Goal: Information Seeking & Learning: Check status

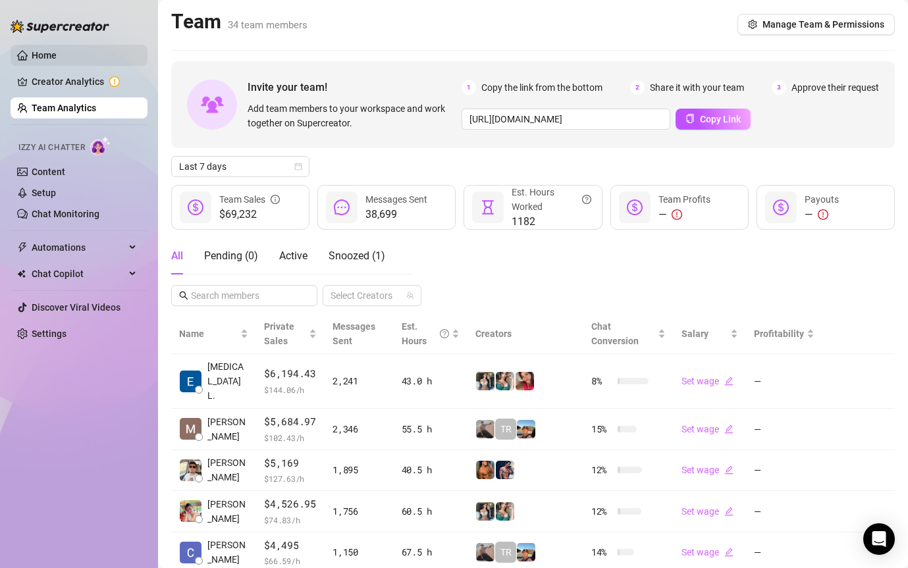
click at [41, 58] on link "Home" at bounding box center [44, 55] width 25 height 11
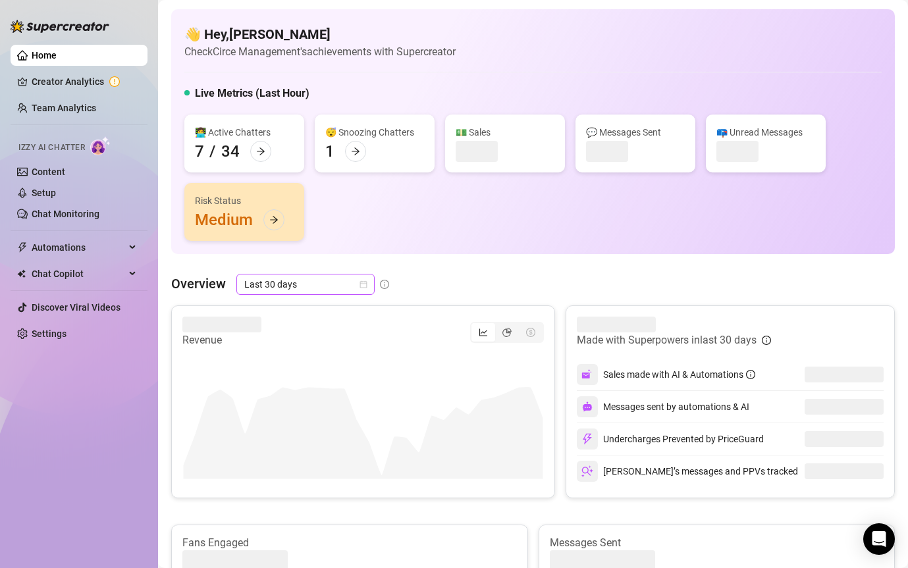
click at [315, 283] on span "Last 30 days" at bounding box center [305, 284] width 122 height 20
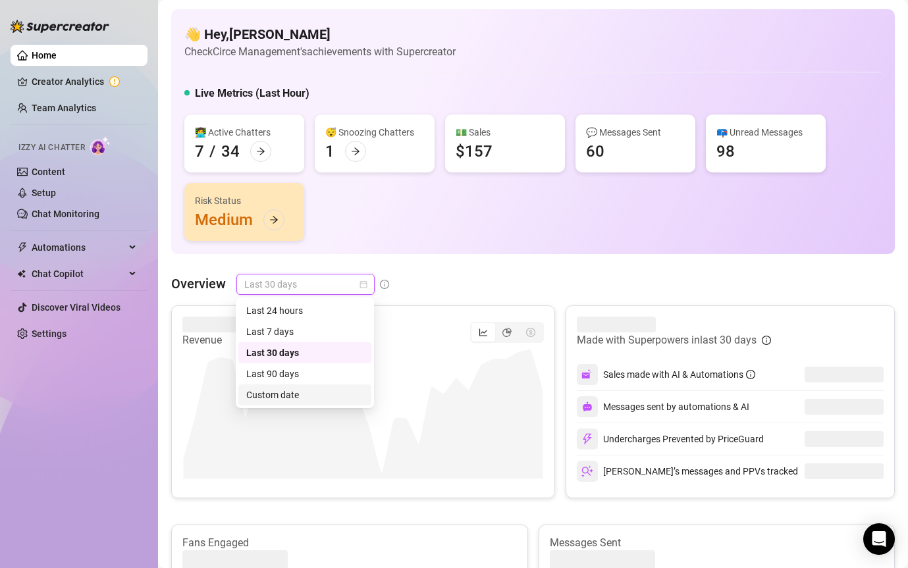
click at [264, 398] on div "Custom date" at bounding box center [304, 395] width 117 height 14
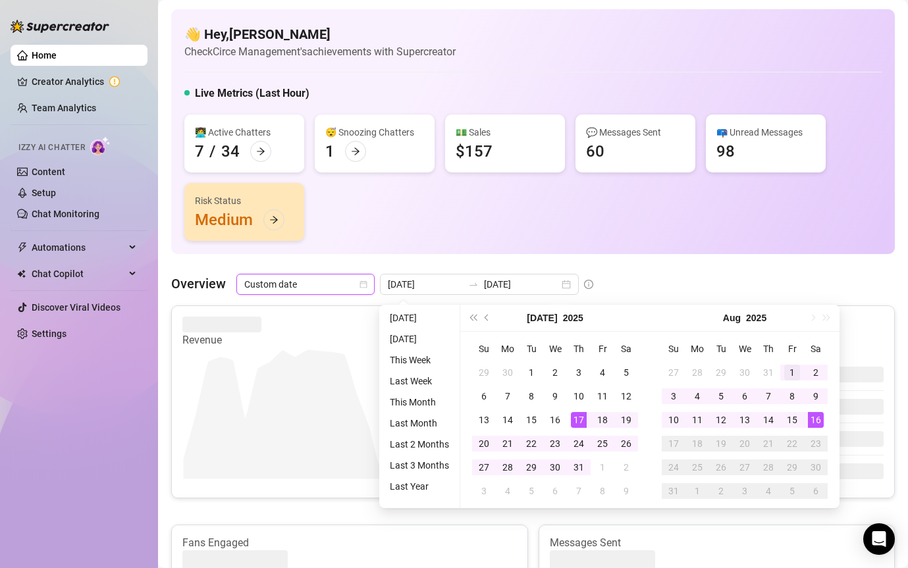
type input "[DATE]"
click at [793, 373] on div "1" at bounding box center [792, 373] width 16 height 16
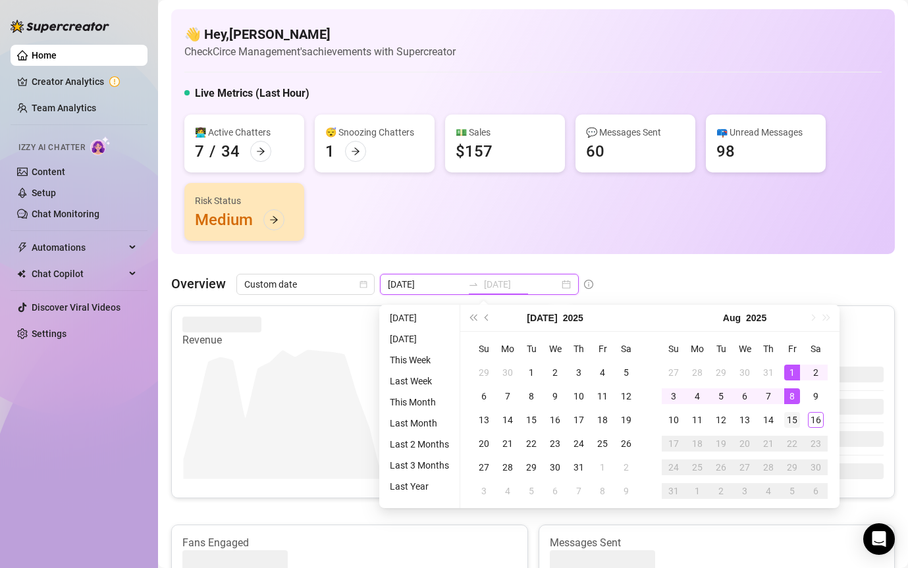
type input "[DATE]"
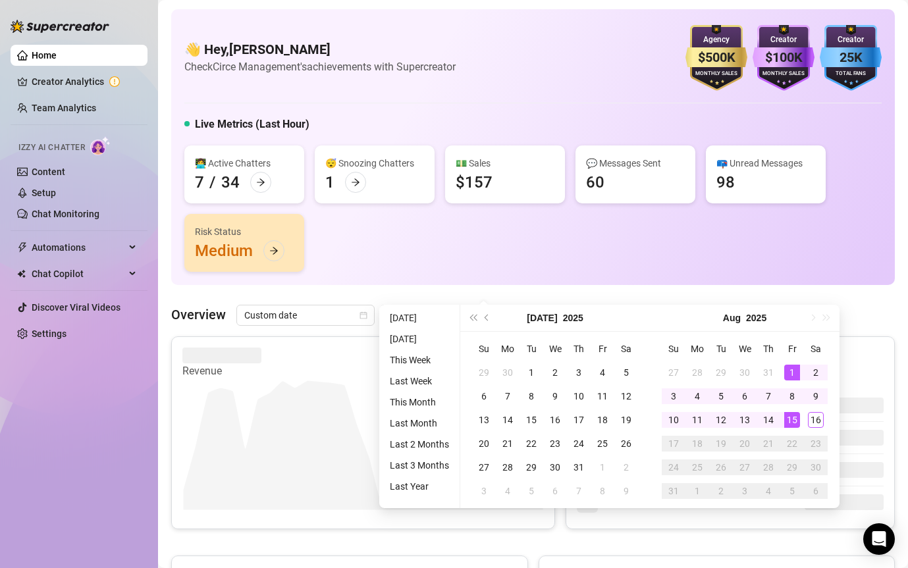
click at [797, 427] on div "15" at bounding box center [792, 420] width 16 height 16
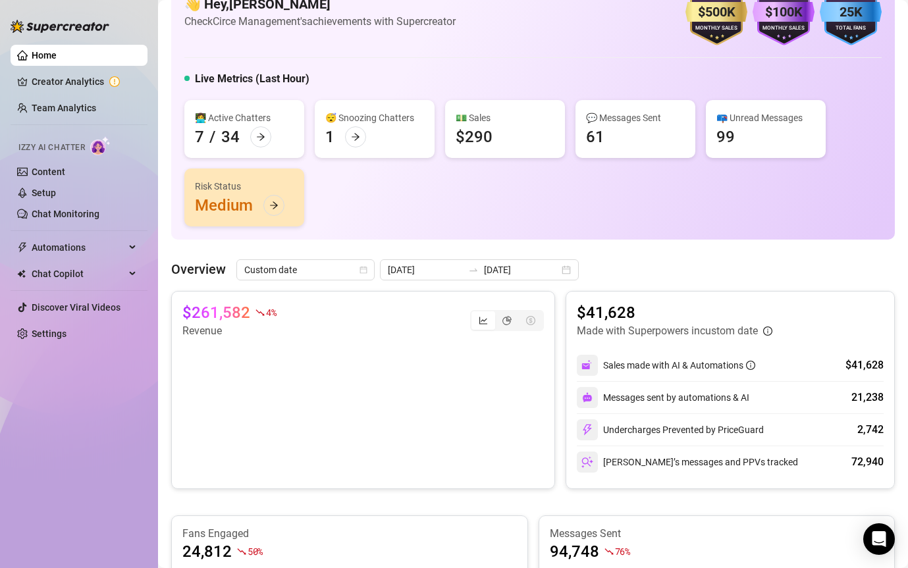
scroll to position [75, 0]
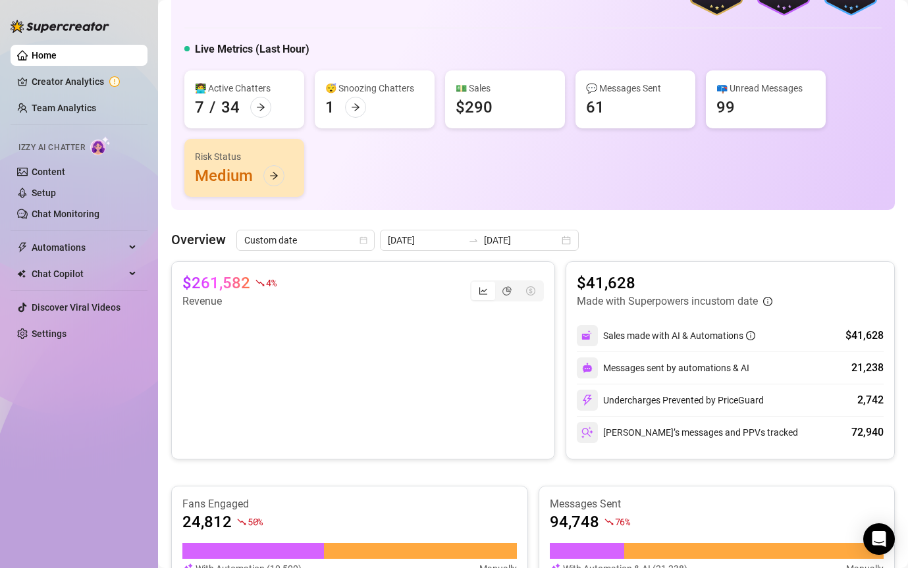
click at [487, 290] on icon "line-chart" at bounding box center [482, 290] width 9 height 9
click at [475, 284] on input "segmented control" at bounding box center [475, 284] width 0 height 0
click at [511, 292] on icon "pie-chart" at bounding box center [506, 290] width 9 height 9
click at [498, 284] on input "segmented control" at bounding box center [498, 284] width 0 height 0
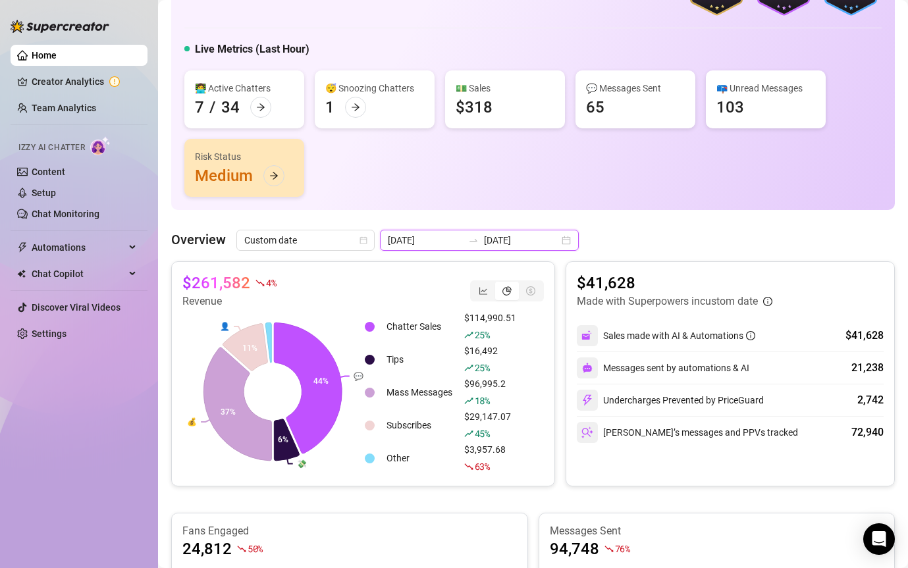
click at [442, 245] on input "[DATE]" at bounding box center [425, 240] width 75 height 14
type input "[DATE]"
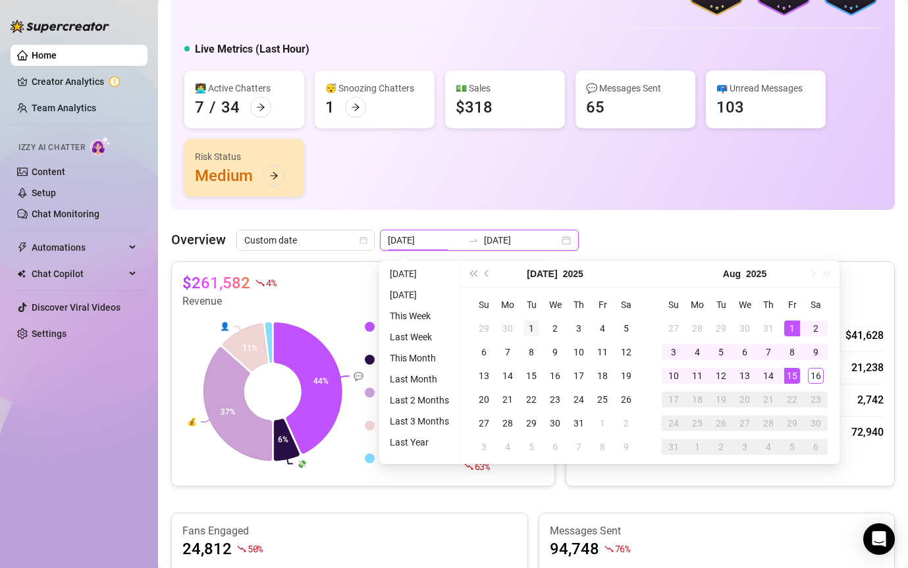
type input "[DATE]"
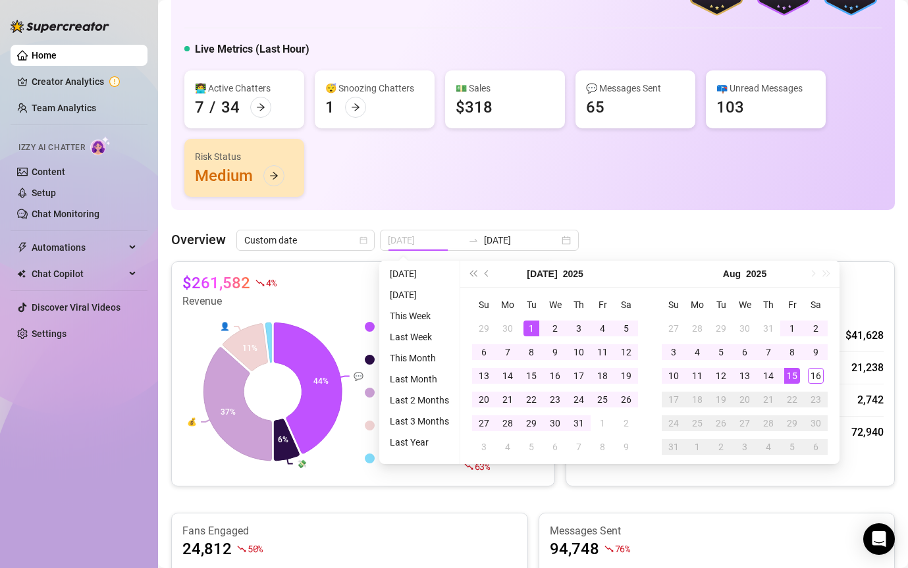
click at [528, 321] on div "1" at bounding box center [531, 329] width 16 height 16
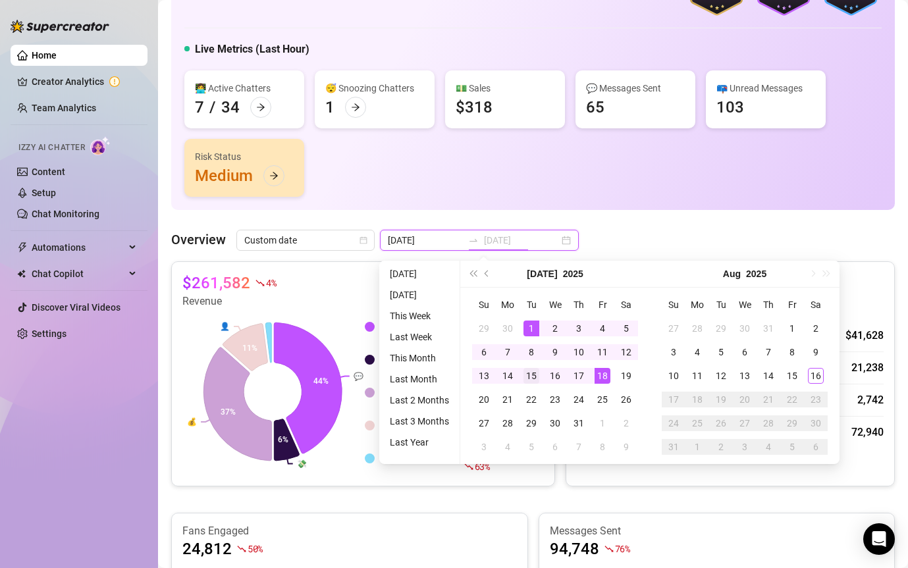
type input "[DATE]"
click at [536, 370] on div "15" at bounding box center [531, 376] width 16 height 16
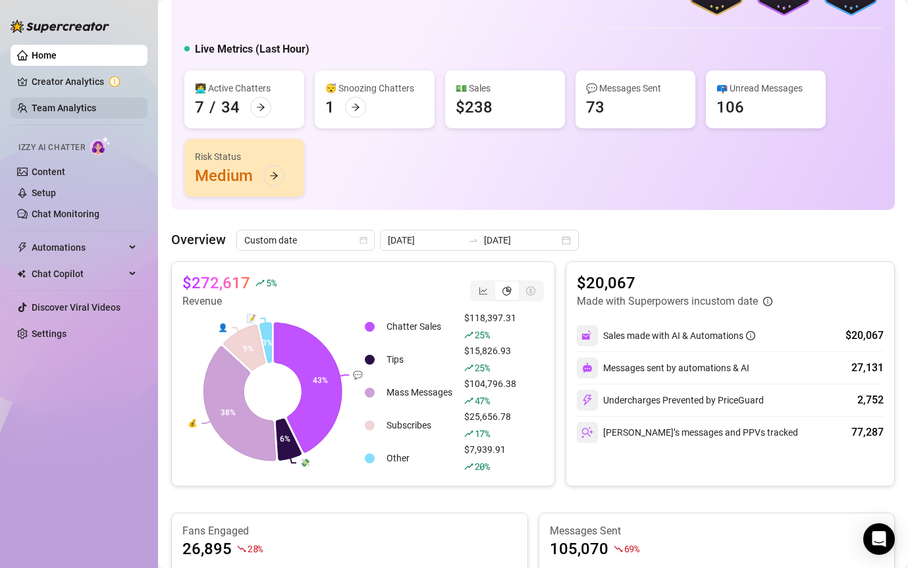
click at [70, 110] on link "Team Analytics" at bounding box center [64, 108] width 64 height 11
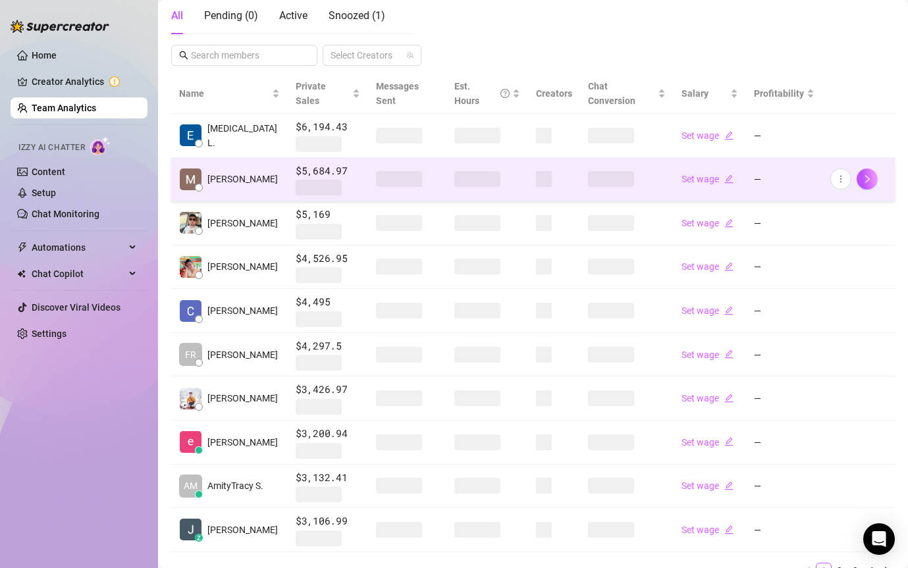
scroll to position [243, 0]
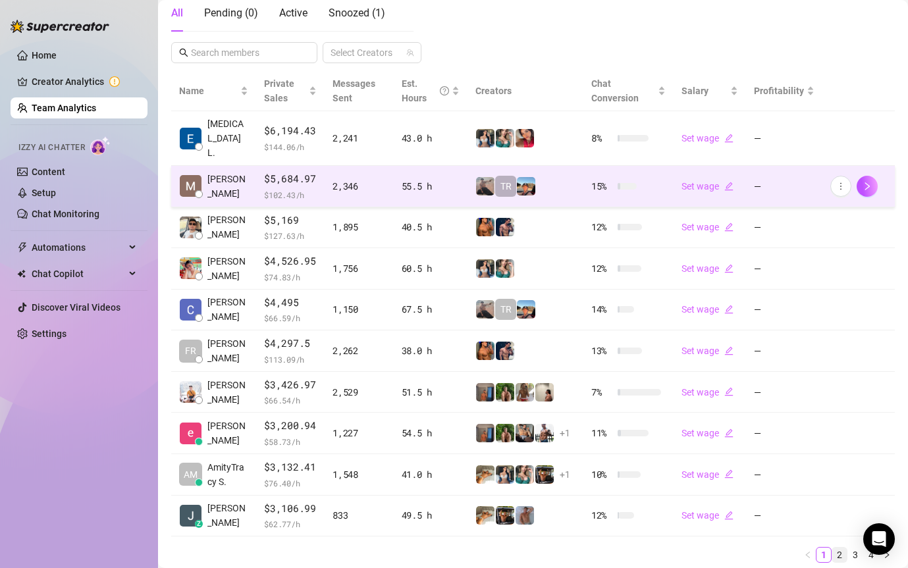
click at [836, 548] on link "2" at bounding box center [839, 555] width 14 height 14
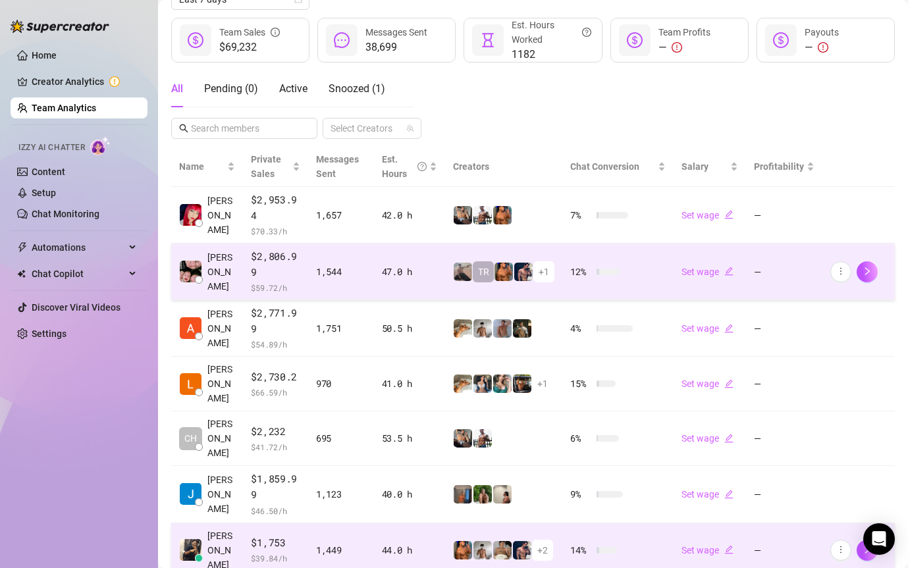
scroll to position [0, 0]
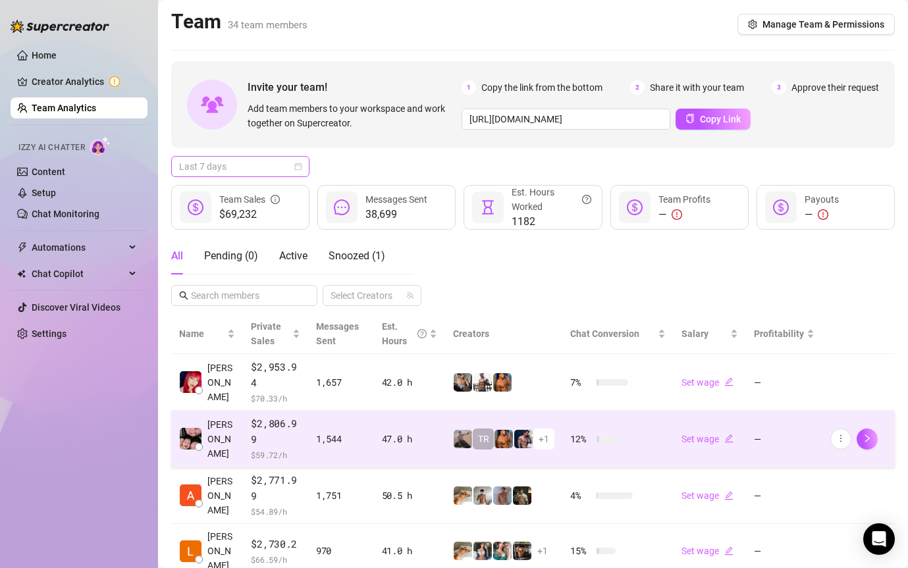
click at [228, 168] on span "Last 7 days" at bounding box center [240, 167] width 122 height 20
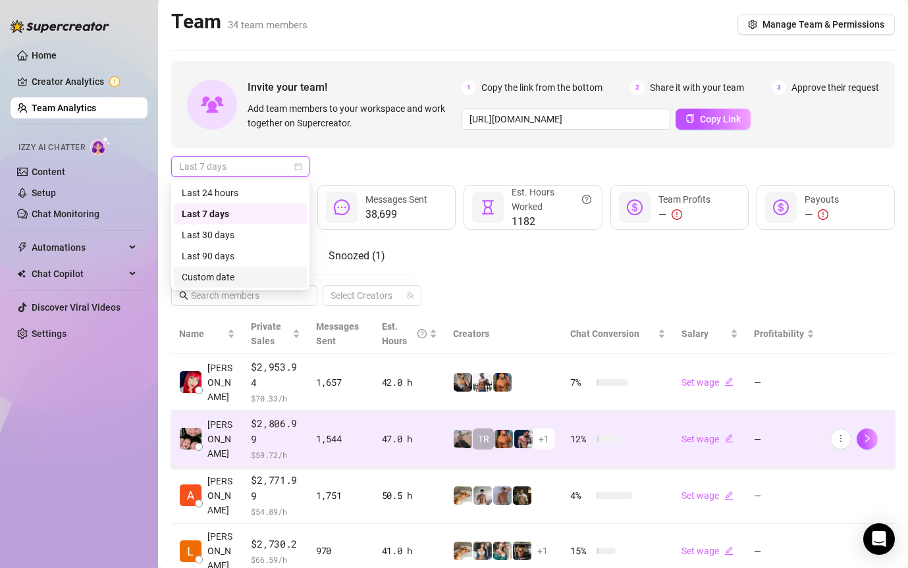
click at [248, 279] on div "Custom date" at bounding box center [240, 277] width 117 height 14
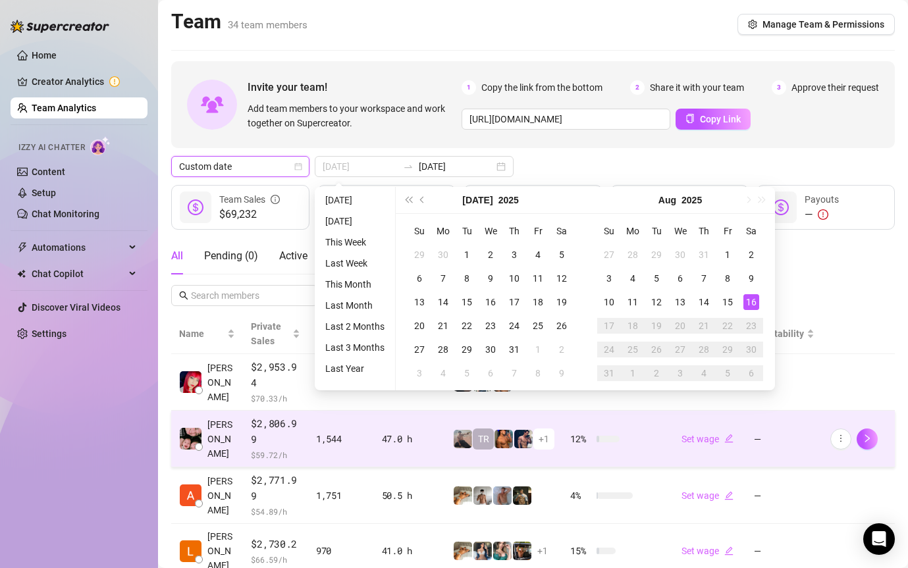
click at [749, 308] on div "16" at bounding box center [751, 302] width 16 height 16
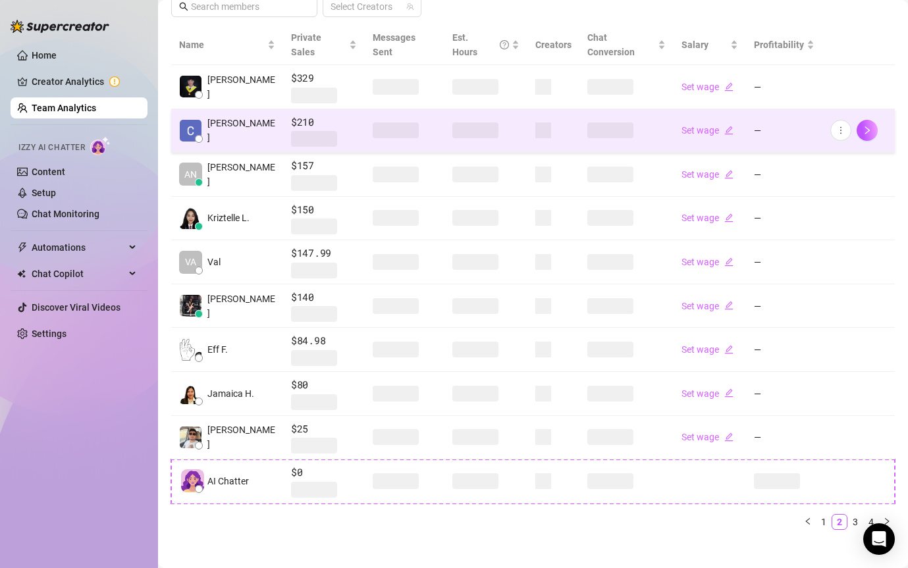
scroll to position [286, 0]
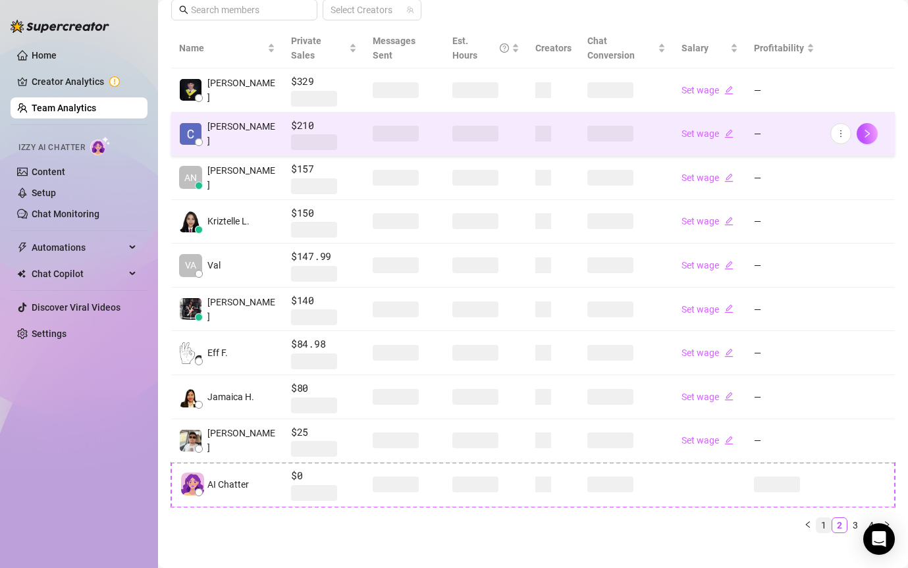
click at [823, 518] on link "1" at bounding box center [823, 525] width 14 height 14
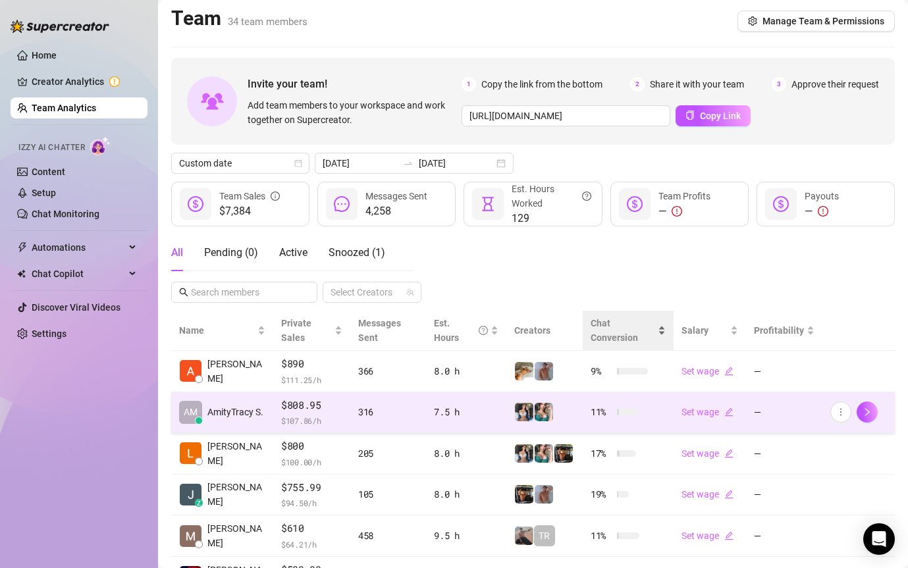
scroll to position [0, 0]
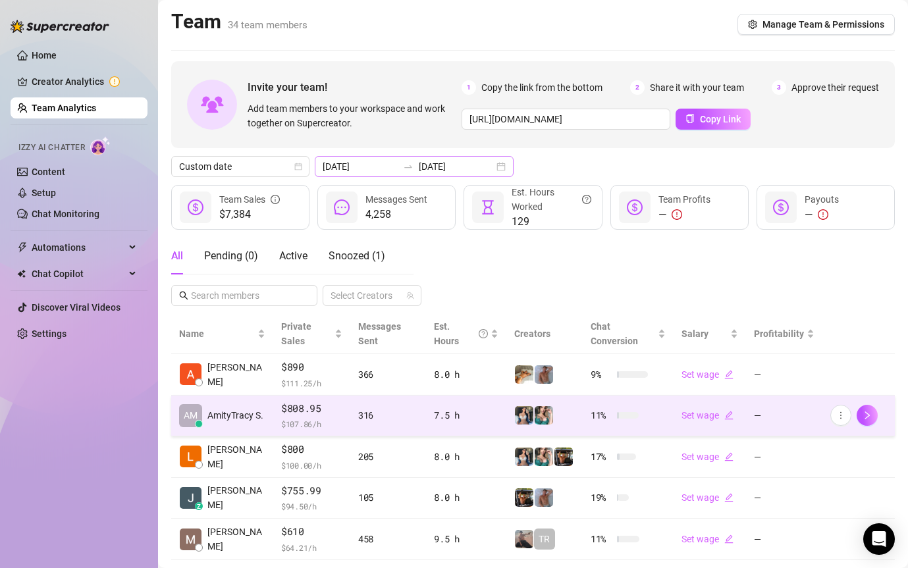
click at [403, 168] on icon "swap-right" at bounding box center [408, 166] width 11 height 11
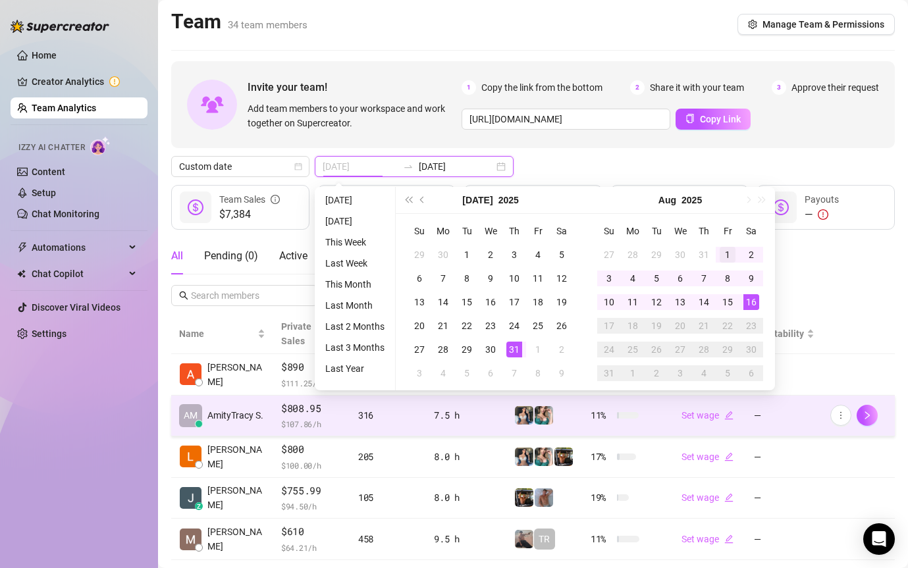
type input "[DATE]"
click at [725, 250] on div "1" at bounding box center [727, 255] width 16 height 16
type input "[DATE]"
drag, startPoint x: 750, startPoint y: 317, endPoint x: 752, endPoint y: 299, distance: 17.2
click at [752, 299] on tbody "27 28 29 30 31 1 2 3 4 5 6 7 8 9 10 11 12 13 14 15 16 17 18 19 20 21 22 23 24 2…" at bounding box center [680, 314] width 166 height 142
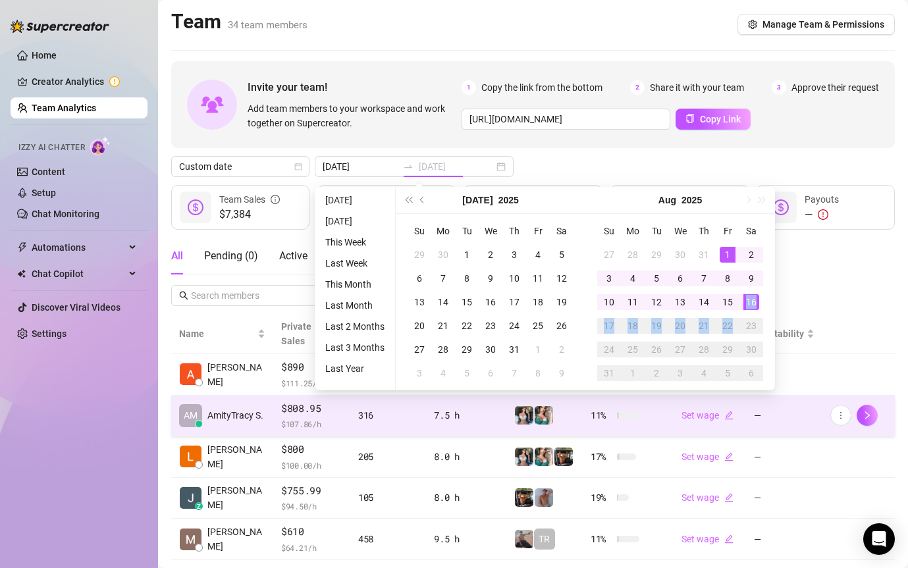
click at [752, 299] on div "16" at bounding box center [751, 302] width 16 height 16
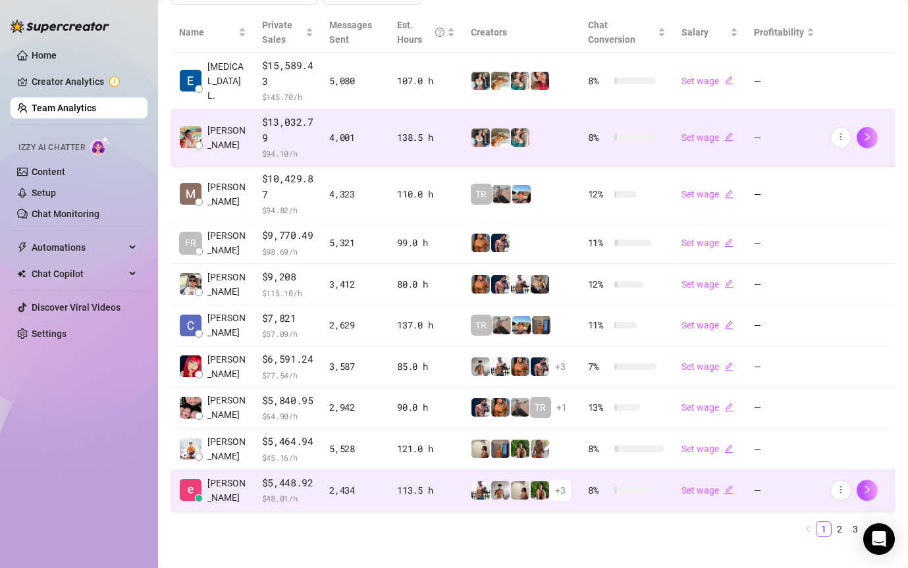
scroll to position [304, 0]
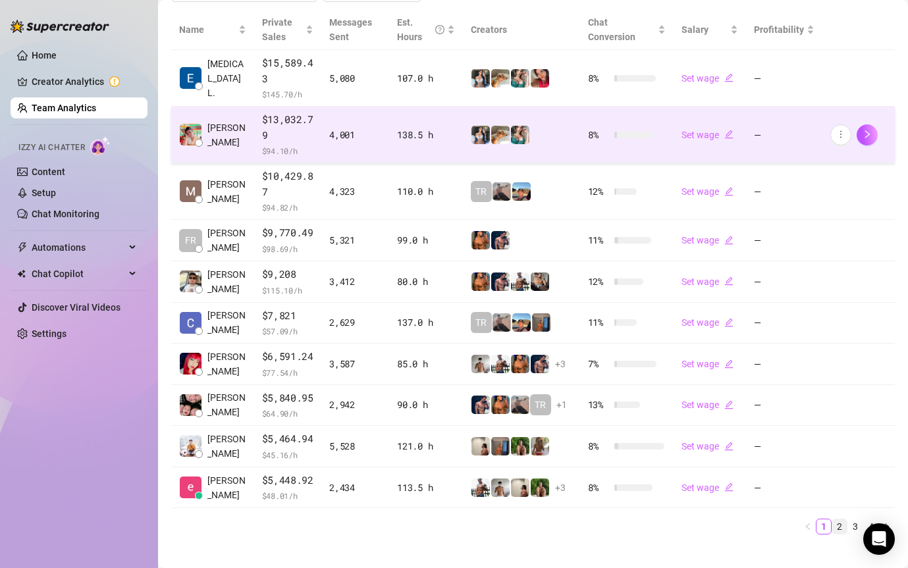
click at [836, 526] on link "2" at bounding box center [839, 526] width 14 height 14
